Goal: Task Accomplishment & Management: Complete application form

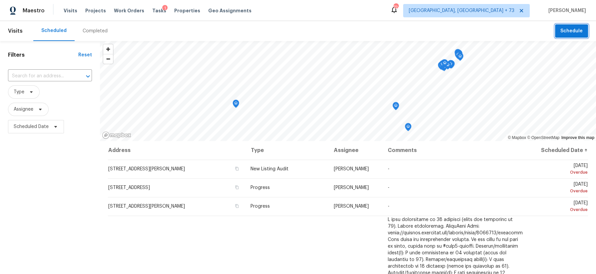
click at [571, 30] on span "Schedule" at bounding box center [571, 31] width 22 height 8
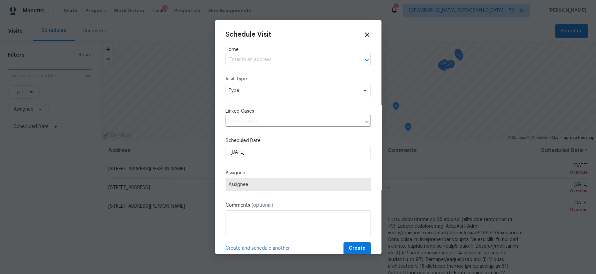
click at [284, 61] on input "text" at bounding box center [288, 60] width 127 height 10
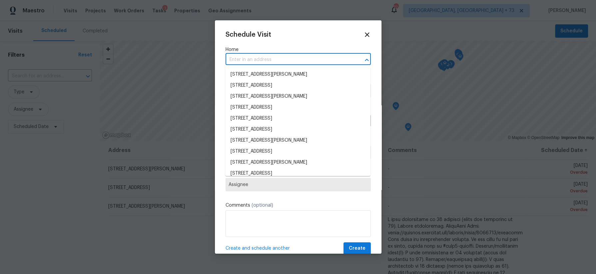
paste input "[STREET_ADDRESS]"
type input "[STREET_ADDRESS]"
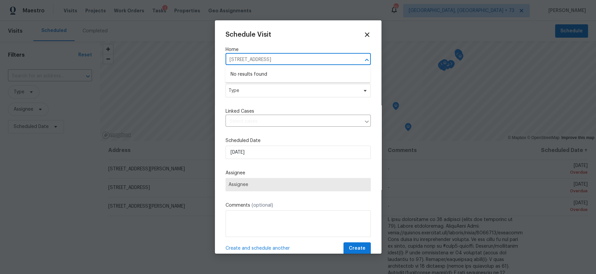
click at [336, 56] on input "[STREET_ADDRESS]" at bounding box center [288, 60] width 127 height 10
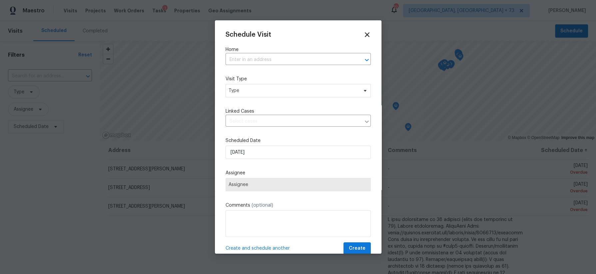
click at [368, 34] on icon at bounding box center [367, 34] width 5 height 5
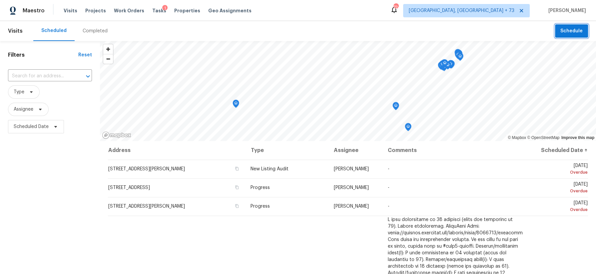
click at [570, 28] on span "Schedule" at bounding box center [571, 31] width 22 height 8
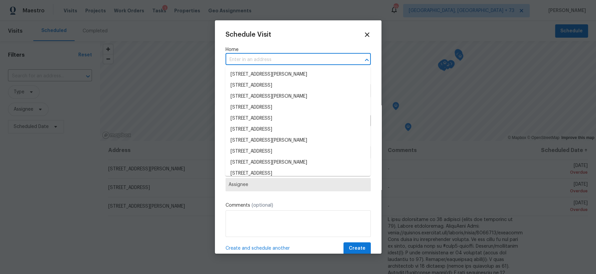
click at [255, 55] on input "text" at bounding box center [288, 60] width 127 height 10
paste input "[STREET_ADDRESS]"
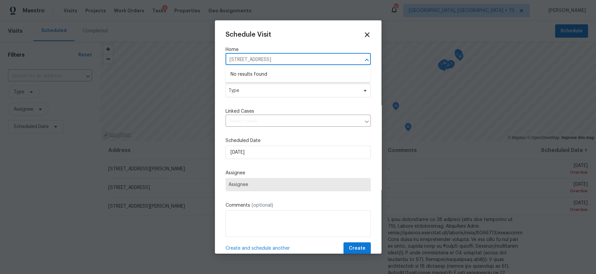
type input "[STREET_ADDRESS]"
click at [366, 32] on icon at bounding box center [367, 35] width 8 height 8
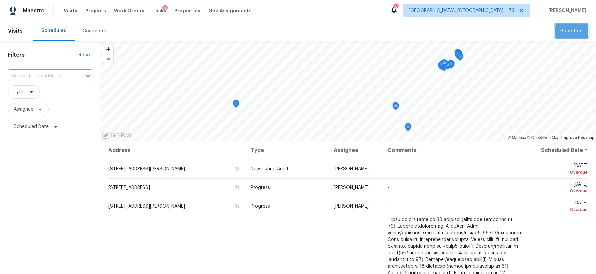
click at [566, 30] on span "Schedule" at bounding box center [571, 31] width 22 height 8
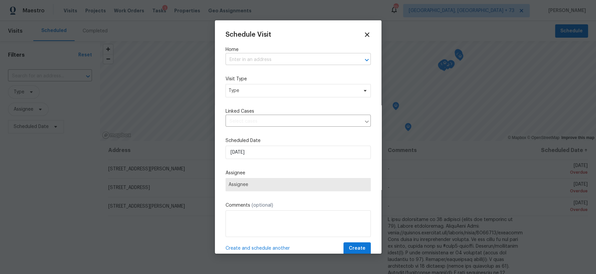
click at [317, 57] on input "text" at bounding box center [288, 60] width 127 height 10
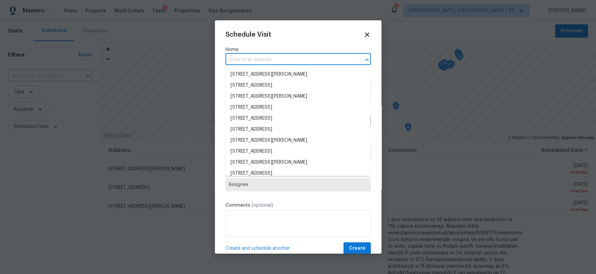
paste input "[STREET_ADDRESS]"
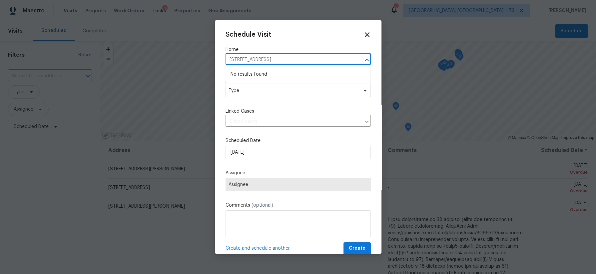
type input "[STREET_ADDRESS]"
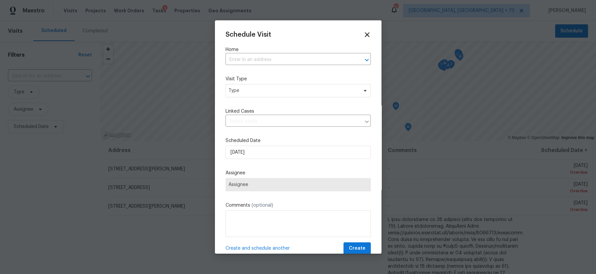
click at [368, 35] on icon at bounding box center [367, 34] width 5 height 5
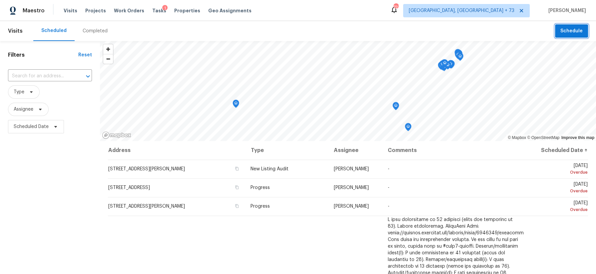
click at [564, 31] on span "Schedule" at bounding box center [571, 31] width 22 height 8
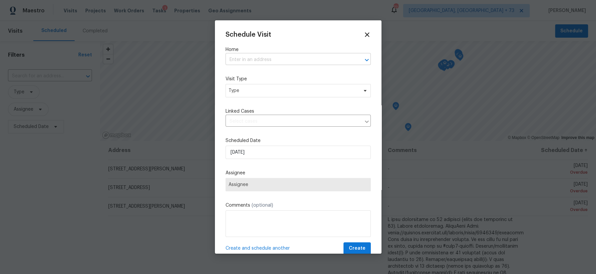
click at [302, 61] on input "text" at bounding box center [288, 60] width 127 height 10
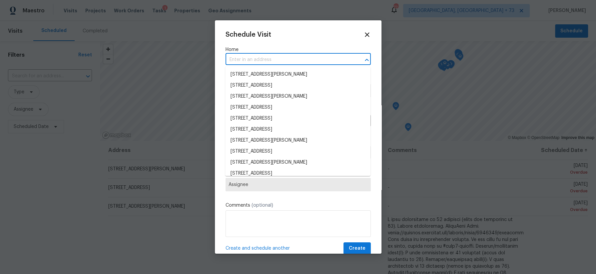
paste input "[STREET_ADDRESS]"
type input "[STREET_ADDRESS]"
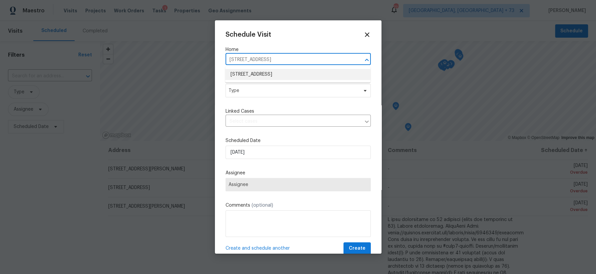
click at [288, 71] on li "[STREET_ADDRESS]" at bounding box center [297, 74] width 145 height 11
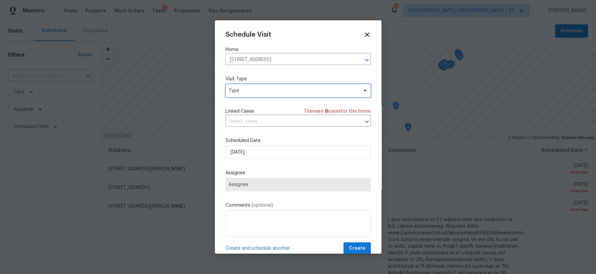
click at [274, 93] on span "Type" at bounding box center [293, 90] width 130 height 7
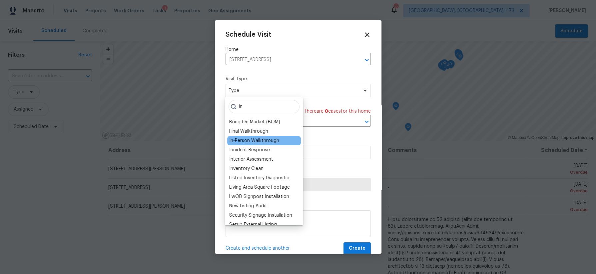
type input "in"
click at [259, 140] on div "In-Person Walkthrough" at bounding box center [254, 140] width 50 height 7
type input "[DATE] 4:25 pm"
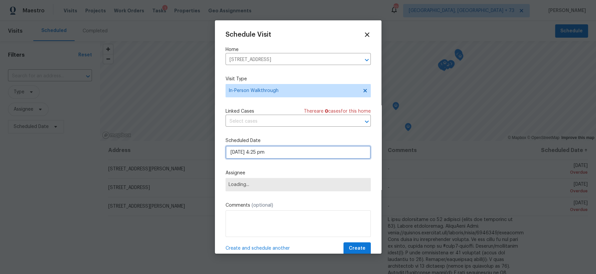
select select "pm"
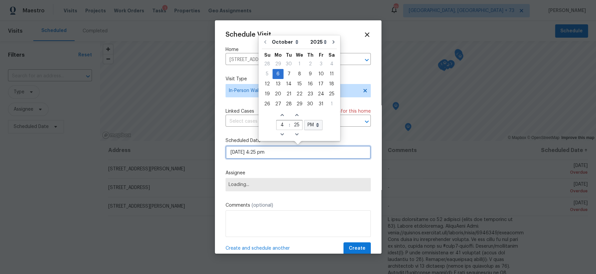
click at [262, 150] on input "[DATE] 4:25 pm" at bounding box center [297, 151] width 145 height 13
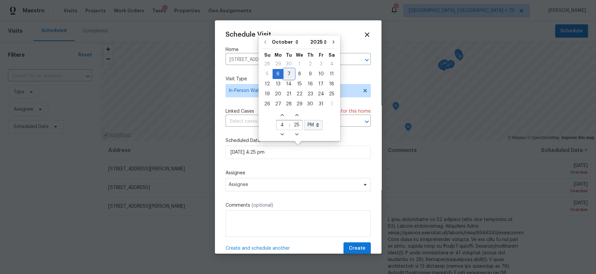
click at [286, 73] on div "7" at bounding box center [288, 73] width 11 height 9
type input "[DATE] 4:25 pm"
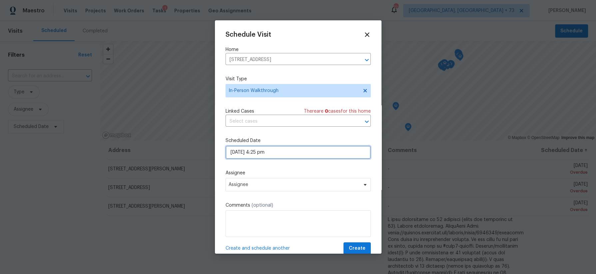
click at [279, 156] on input "[DATE] 4:25 pm" at bounding box center [297, 151] width 145 height 13
select select "pm"
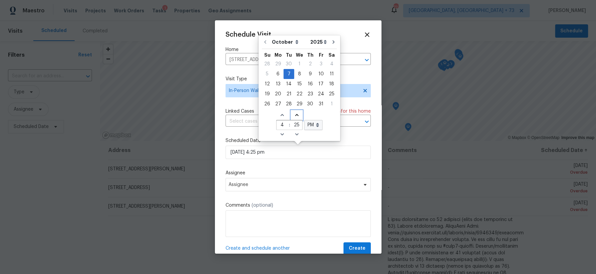
click at [295, 115] on icon "Increase minutes" at bounding box center [296, 114] width 5 height 5
type input "[DATE] 4:26 pm"
type input "26"
click at [295, 115] on icon "Increase minutes" at bounding box center [296, 114] width 5 height 5
type input "[DATE] 4:27 pm"
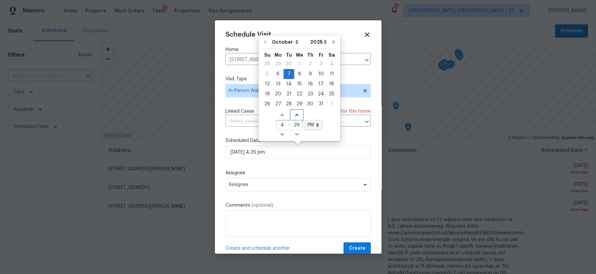
type input "27"
click at [295, 115] on icon "Increase minutes" at bounding box center [296, 114] width 5 height 5
type input "[DATE] 4:28 pm"
type input "28"
click at [295, 115] on icon "Increase minutes" at bounding box center [296, 114] width 5 height 5
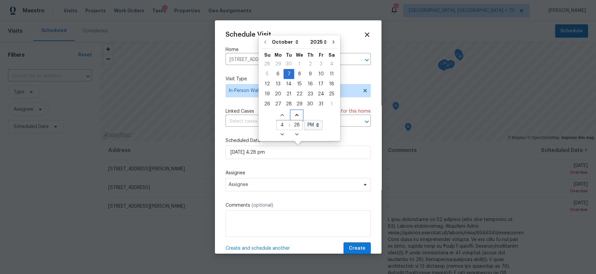
type input "[DATE] 4:29 pm"
type input "29"
click at [295, 115] on icon "Increase minutes" at bounding box center [296, 114] width 5 height 5
type input "[DATE] 4:30 pm"
type input "30"
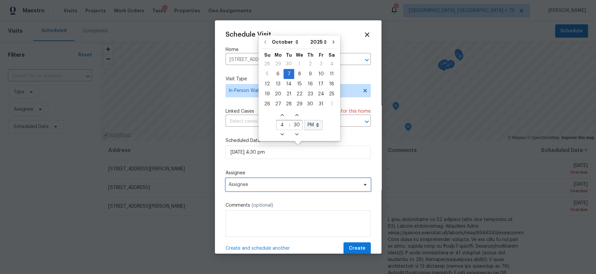
click at [281, 184] on span "Assignee" at bounding box center [293, 184] width 131 height 5
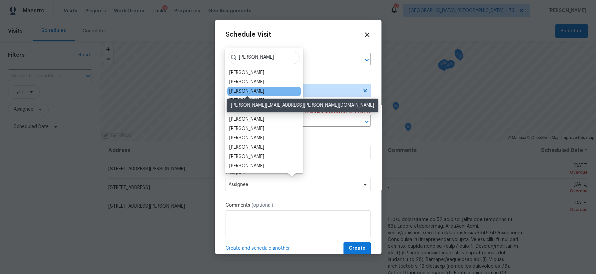
type input "[PERSON_NAME]"
click at [259, 91] on div "[PERSON_NAME]" at bounding box center [246, 91] width 35 height 7
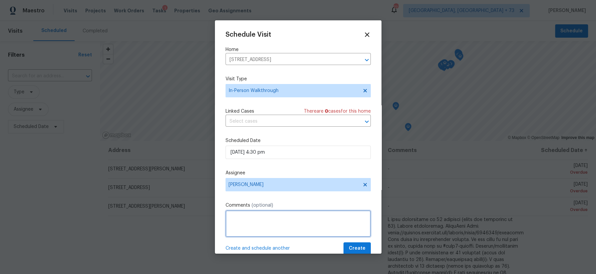
click at [258, 220] on textarea at bounding box center [297, 223] width 145 height 27
type textarea "4:30pm"
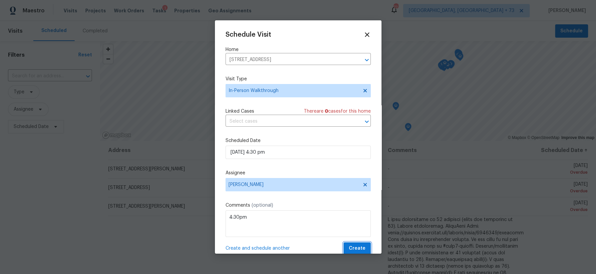
click at [352, 246] on span "Create" at bounding box center [357, 248] width 17 height 8
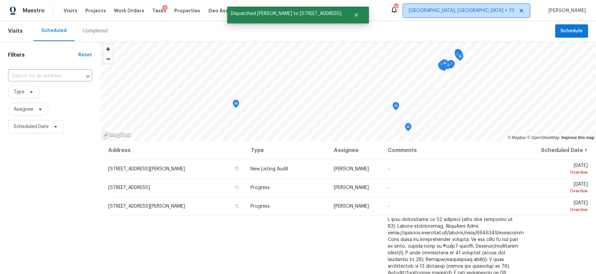
click at [508, 11] on span "[GEOGRAPHIC_DATA], [GEOGRAPHIC_DATA] + 73" at bounding box center [462, 10] width 106 height 7
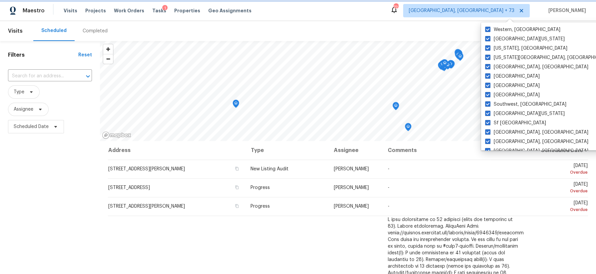
click at [524, 9] on icon at bounding box center [520, 10] width 5 height 5
checkbox input "false"
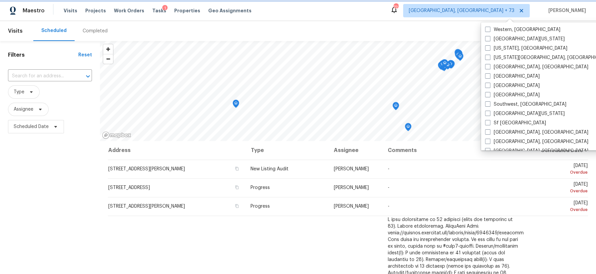
checkbox input "false"
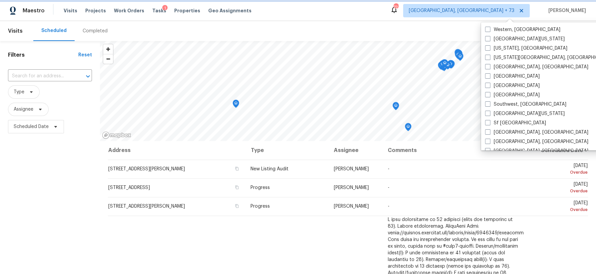
checkbox input "false"
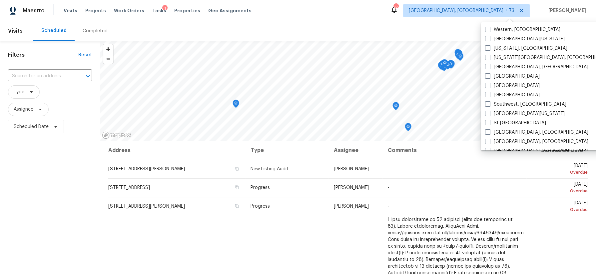
checkbox input "false"
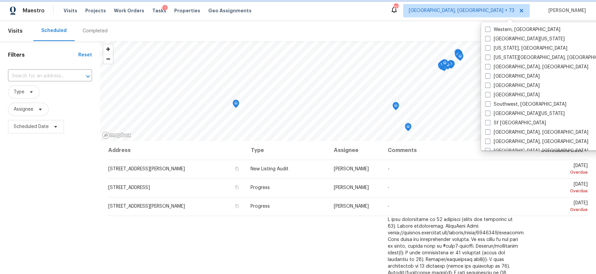
checkbox input "false"
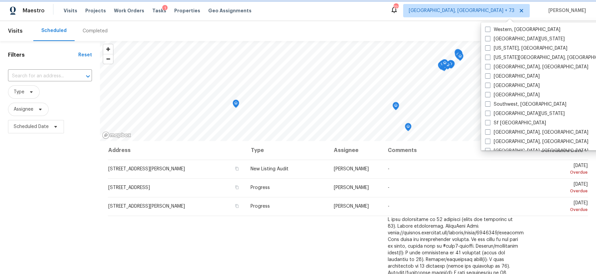
checkbox input "false"
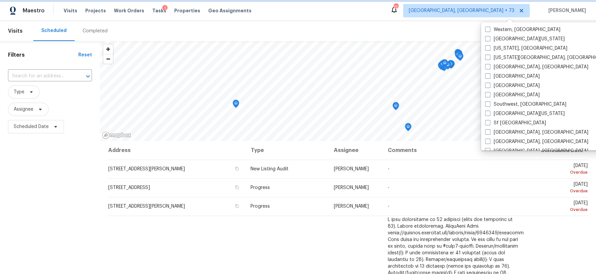
checkbox input "false"
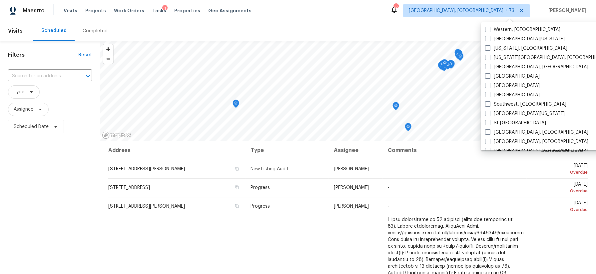
checkbox input "false"
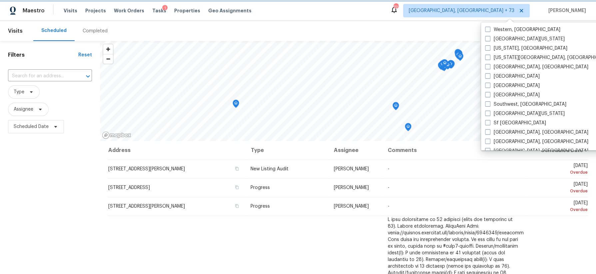
checkbox input "false"
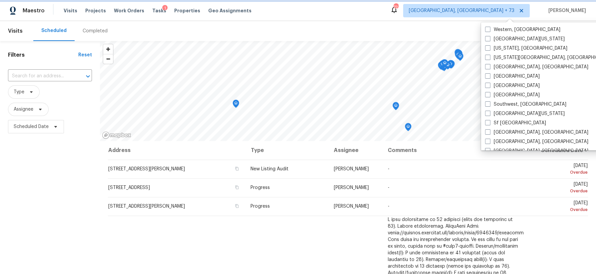
checkbox input "false"
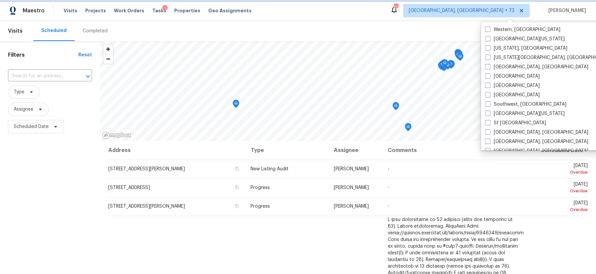
checkbox input "false"
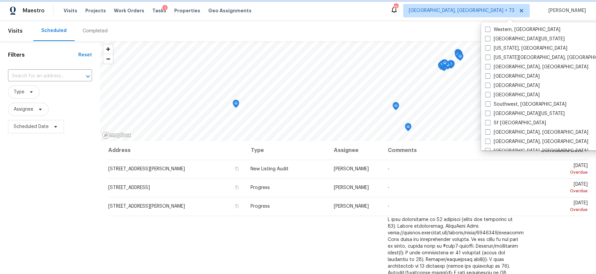
checkbox input "false"
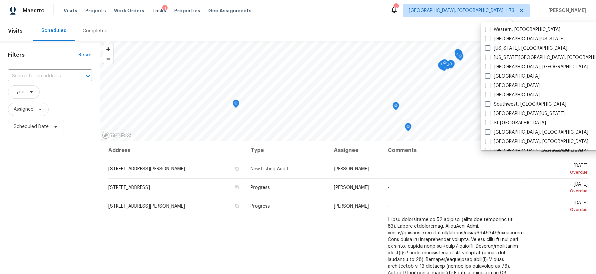
checkbox input "false"
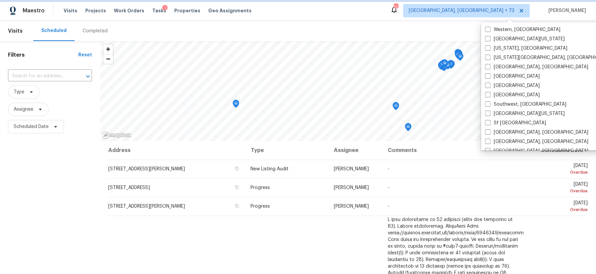
checkbox input "false"
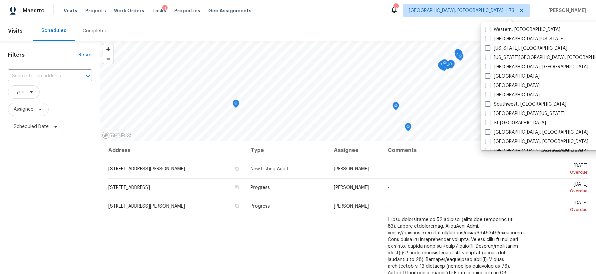
checkbox input "false"
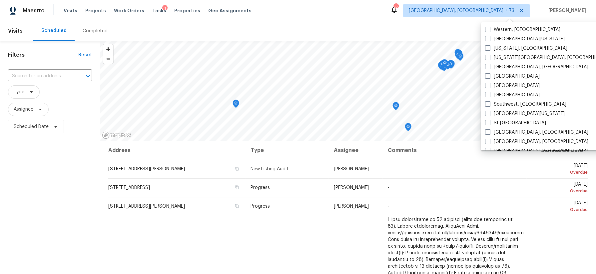
checkbox input "true"
